Goal: Obtain resource: Obtain resource

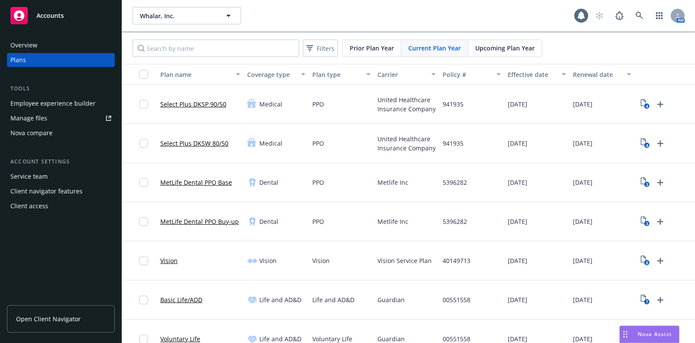
click at [188, 26] on div "Whalar, Inc. Whalar, Inc. AM" at bounding box center [408, 15] width 573 height 31
click at [187, 17] on span "Whalar, Inc." at bounding box center [177, 15] width 75 height 9
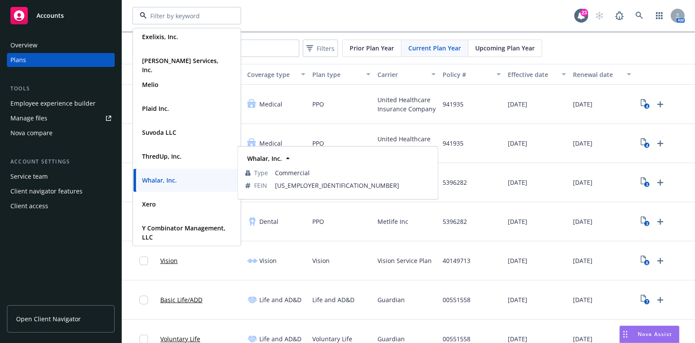
scroll to position [63, 0]
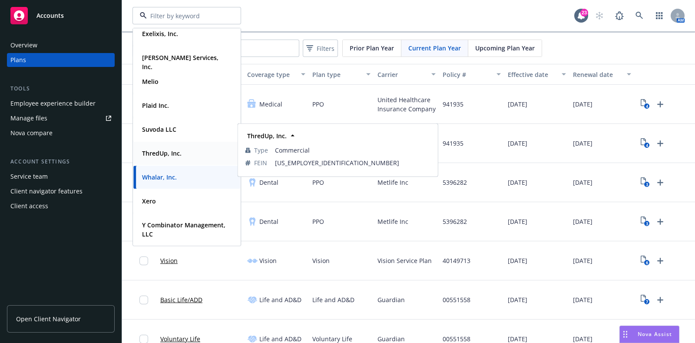
click at [173, 164] on div "ThredUp, Inc. Type Commercial FEIN [US_EMPLOYER_IDENTIFICATION_NUMBER]" at bounding box center [186, 153] width 107 height 23
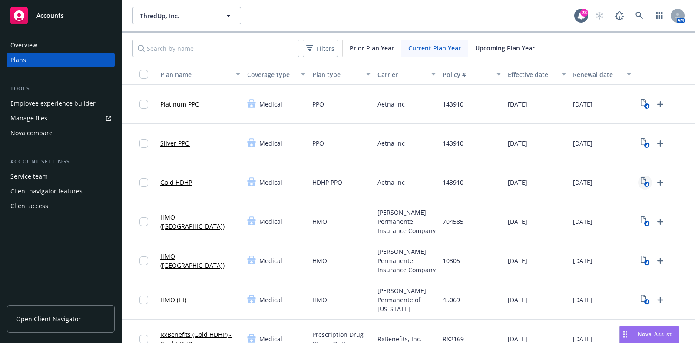
click at [640, 182] on icon "4" at bounding box center [644, 182] width 9 height 10
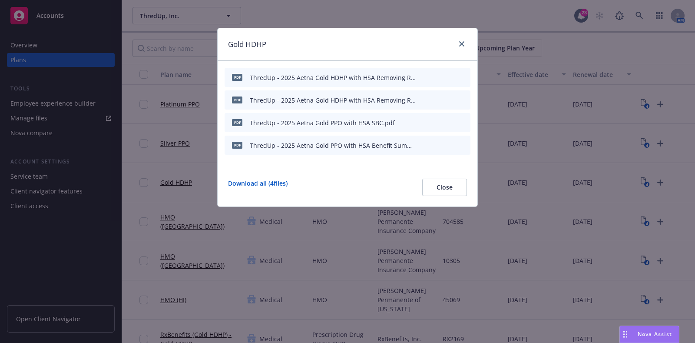
click at [451, 121] on icon "preview file" at bounding box center [448, 122] width 8 height 6
